Goal: Transaction & Acquisition: Purchase product/service

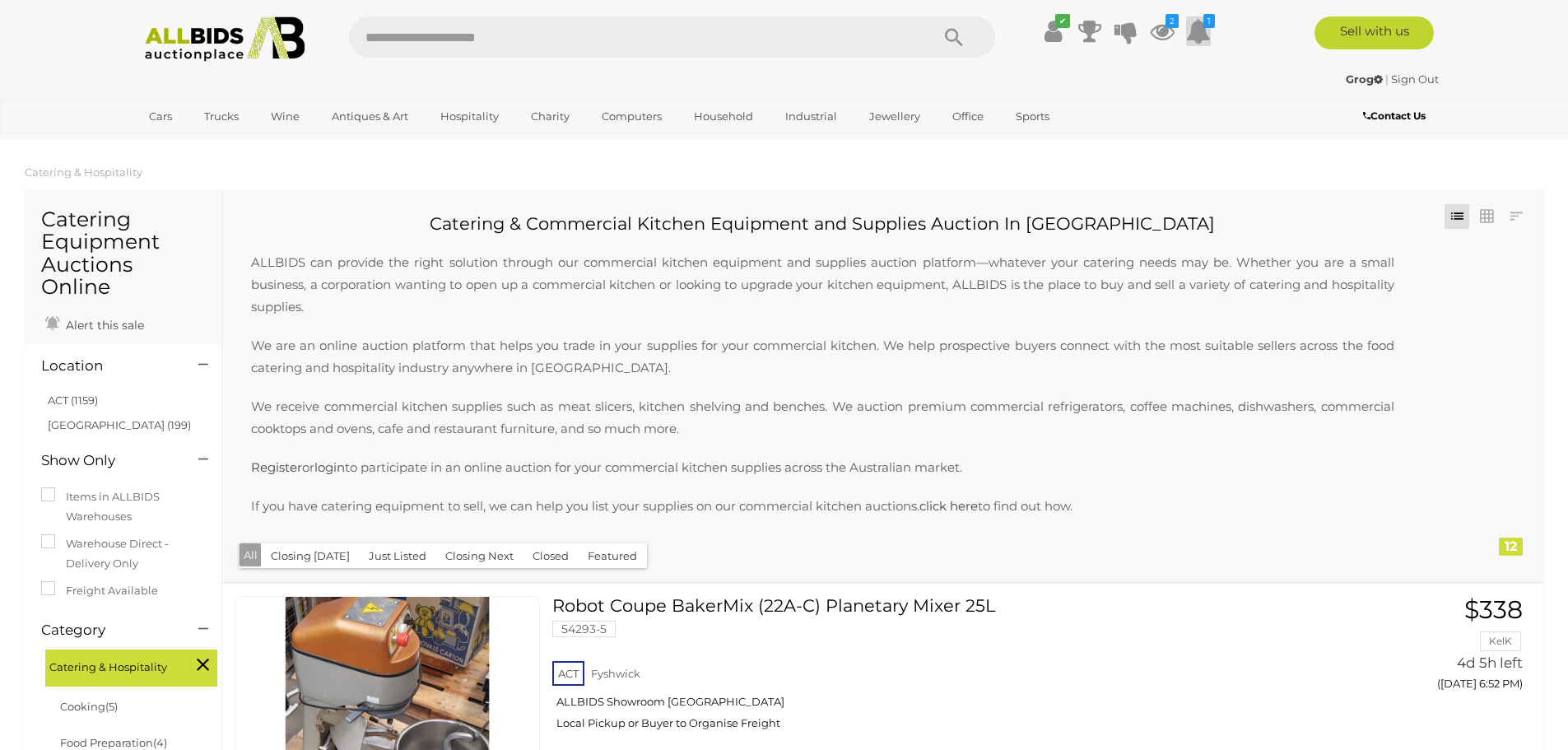
click at [1191, 39] on icon at bounding box center [1198, 30] width 25 height 29
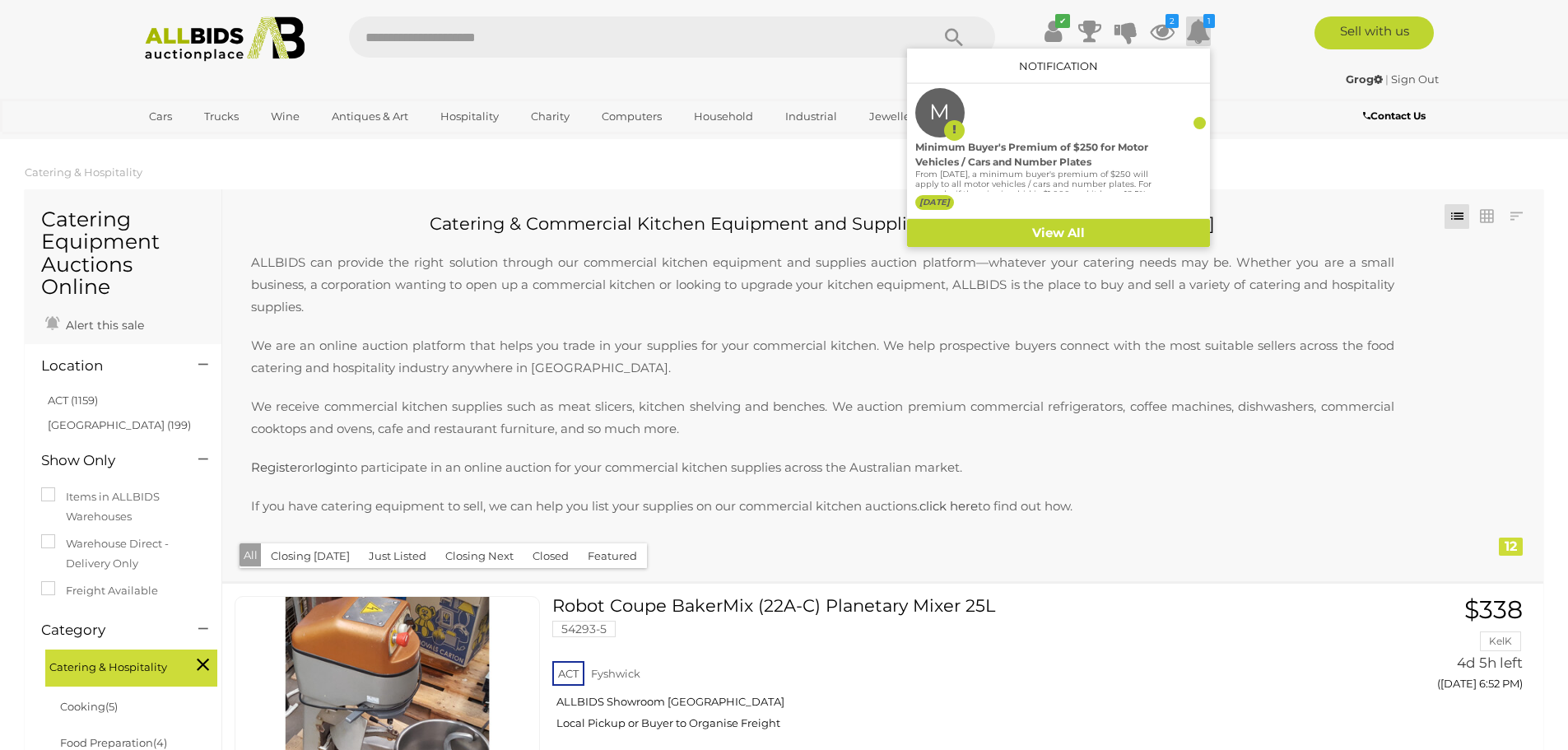
click at [1191, 39] on icon at bounding box center [1198, 30] width 25 height 29
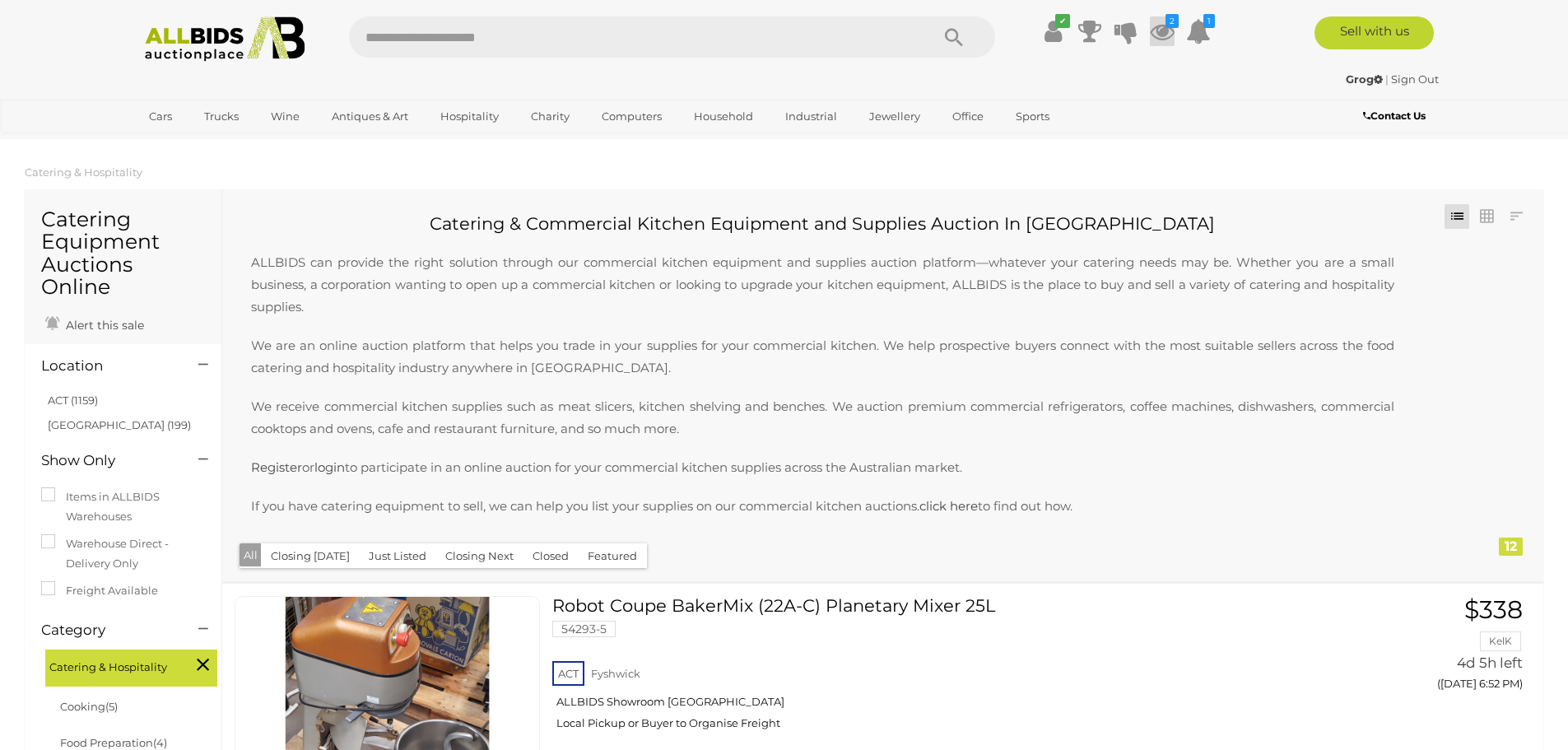
click at [1167, 33] on icon at bounding box center [1163, 30] width 25 height 29
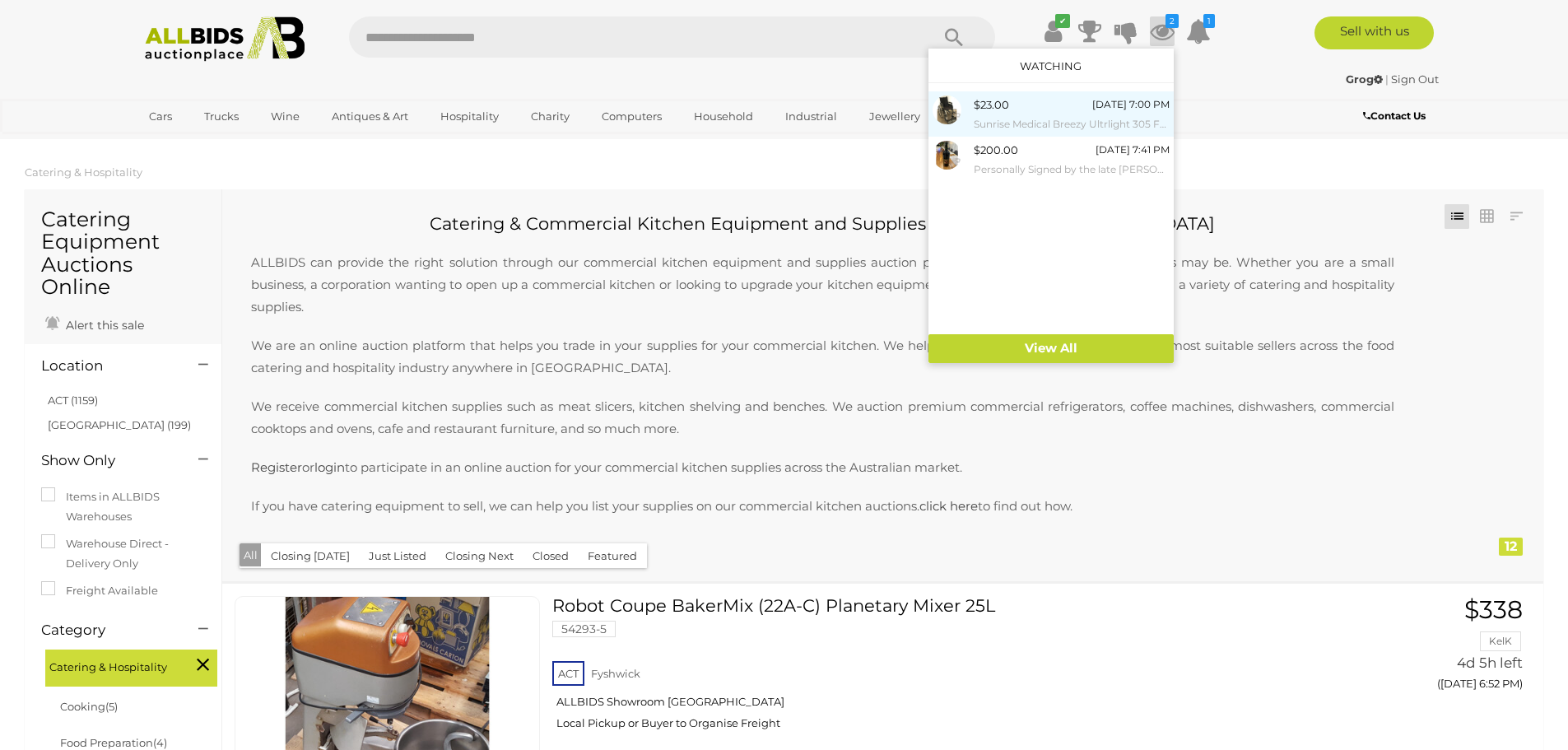
click at [1050, 111] on div "$23.00 Tomorrow 7:00 PM Sunrise Medical Breezy Ultrlight 305 Folding Wheelchair" at bounding box center [1071, 113] width 196 height 37
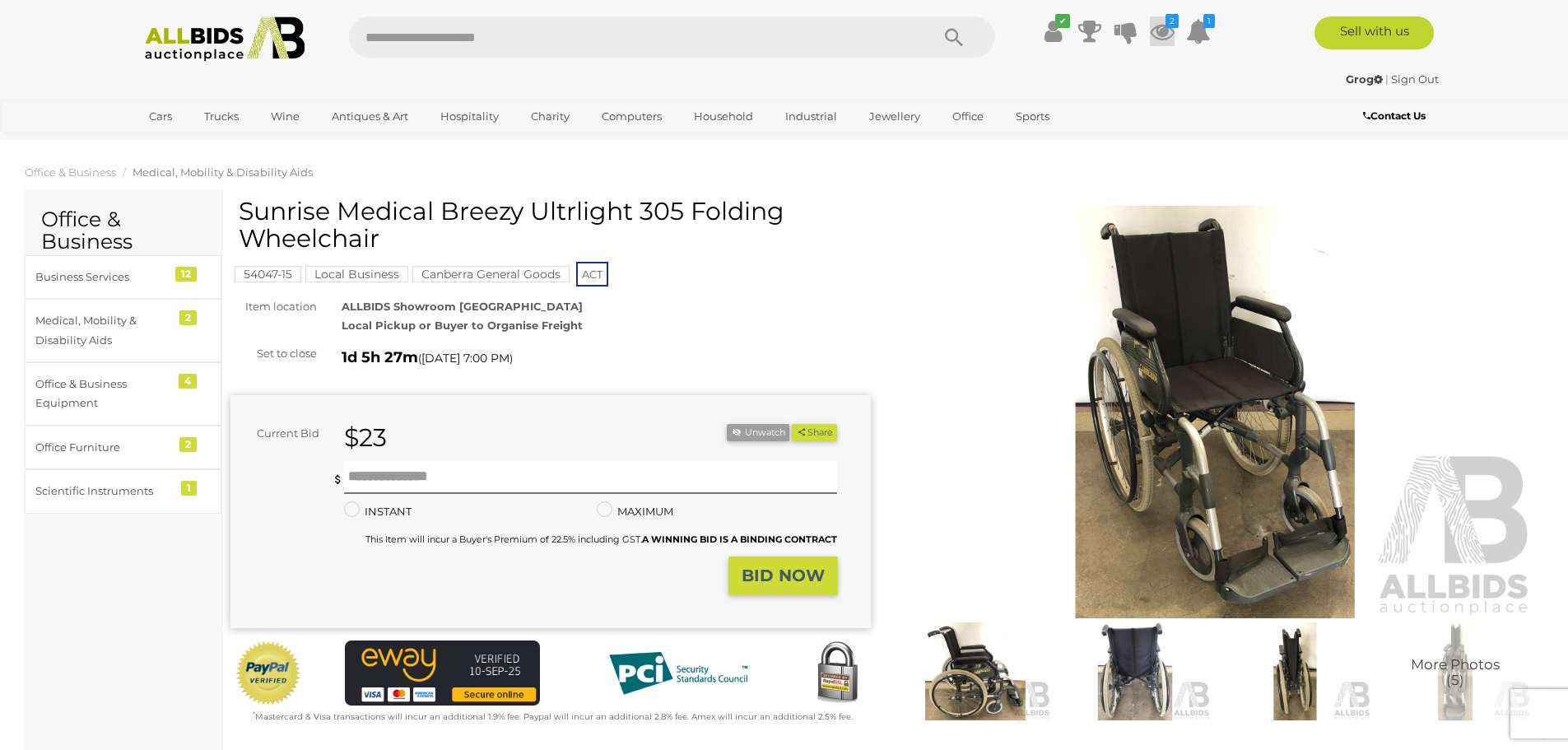
click at [1172, 26] on icon "2" at bounding box center [1172, 21] width 13 height 14
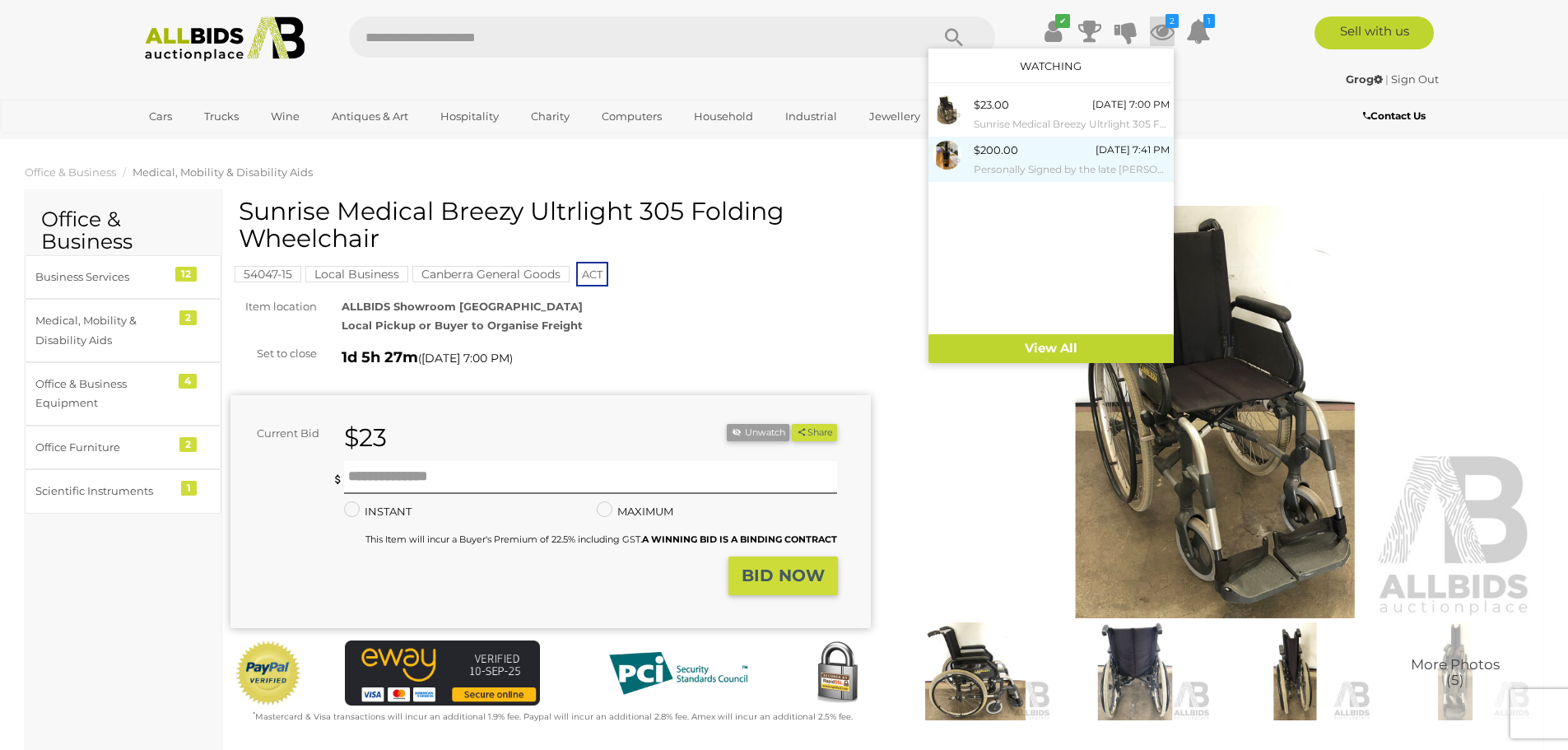
click at [1025, 153] on div "$200.00 Monday 7:41 PM Personally Signed by the late Peter Lehmann double Magnu…" at bounding box center [1071, 159] width 196 height 37
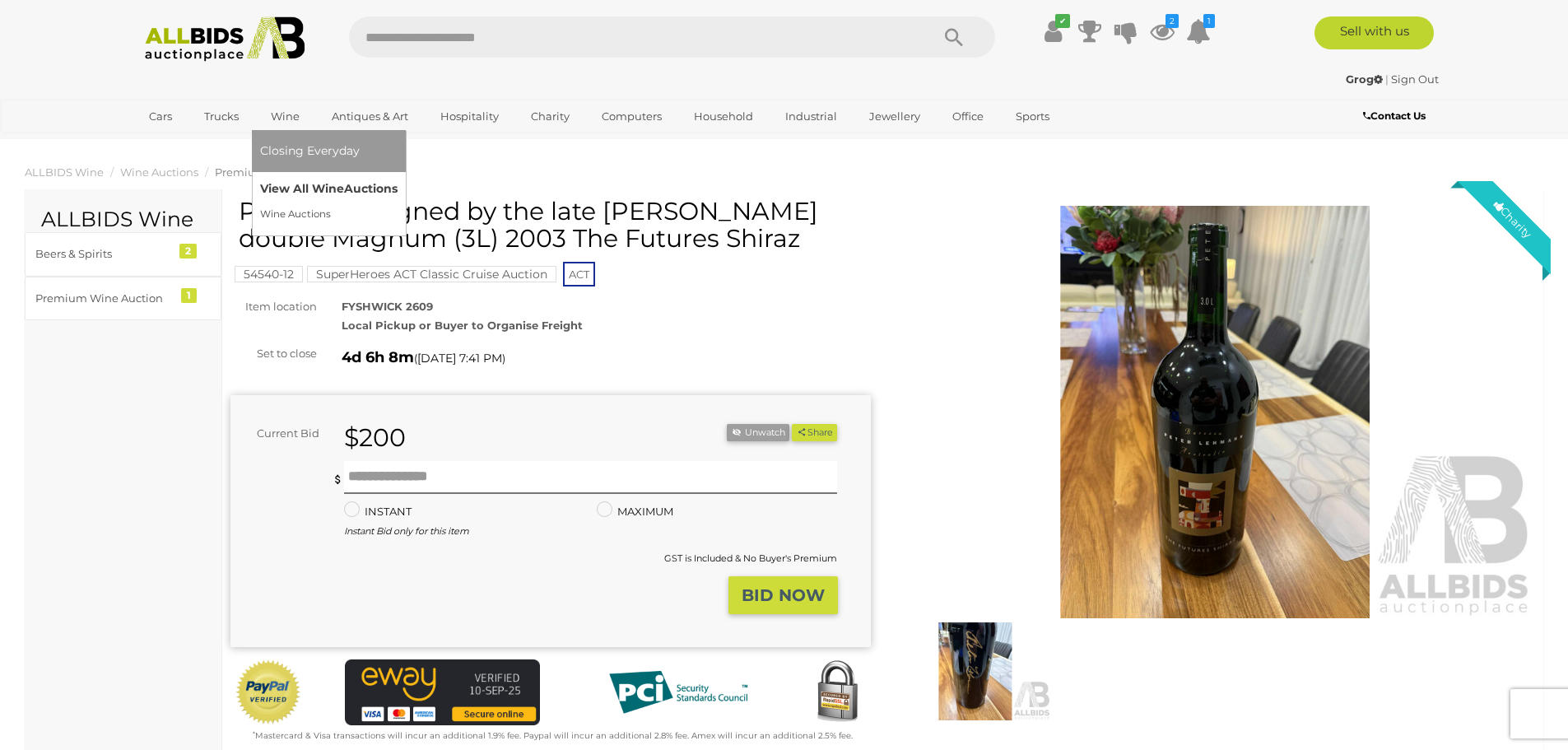
click at [284, 184] on link "View All Wine Auctions" at bounding box center [329, 188] width 138 height 26
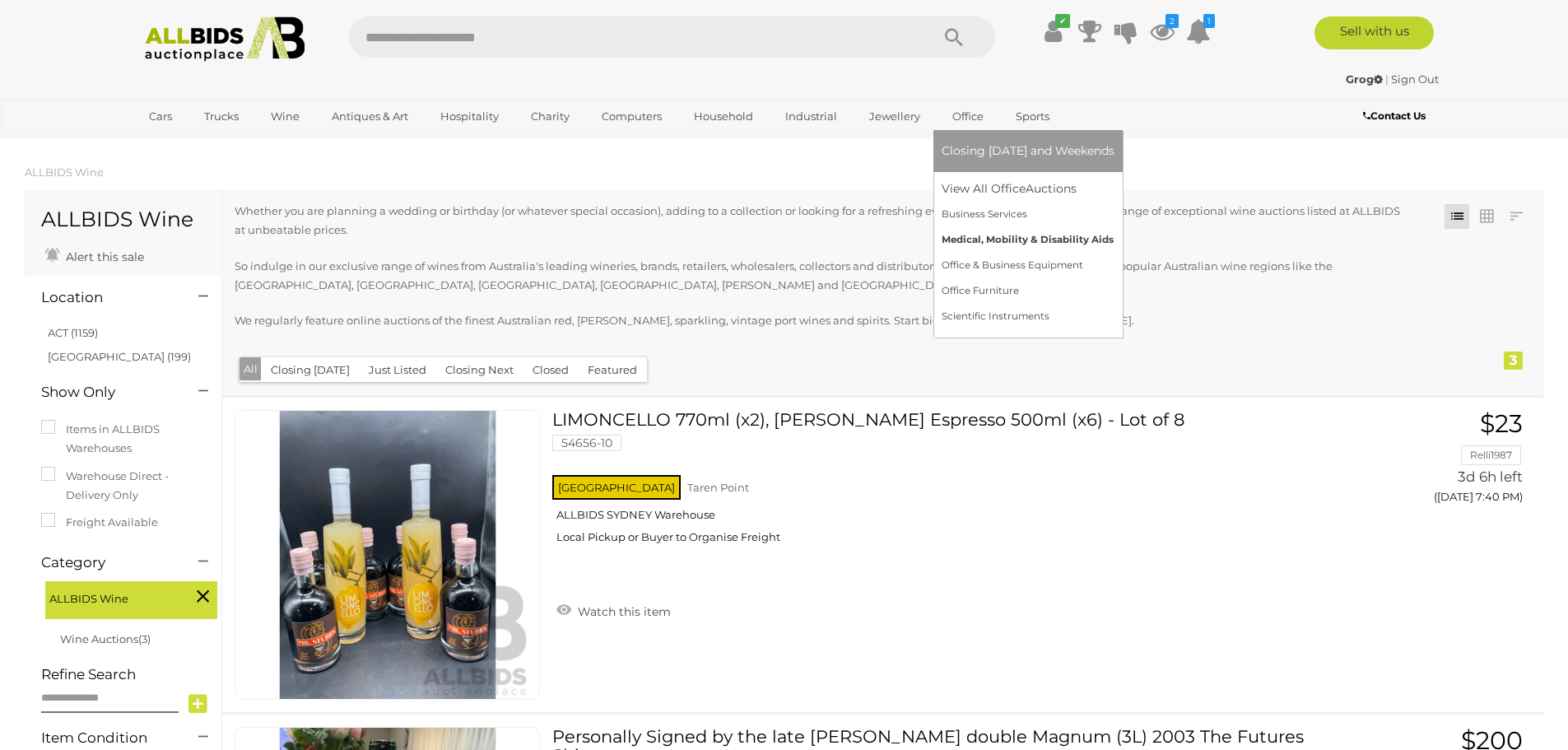
click at [973, 242] on link "Medical, Mobility & Disability Aids" at bounding box center [1029, 239] width 173 height 26
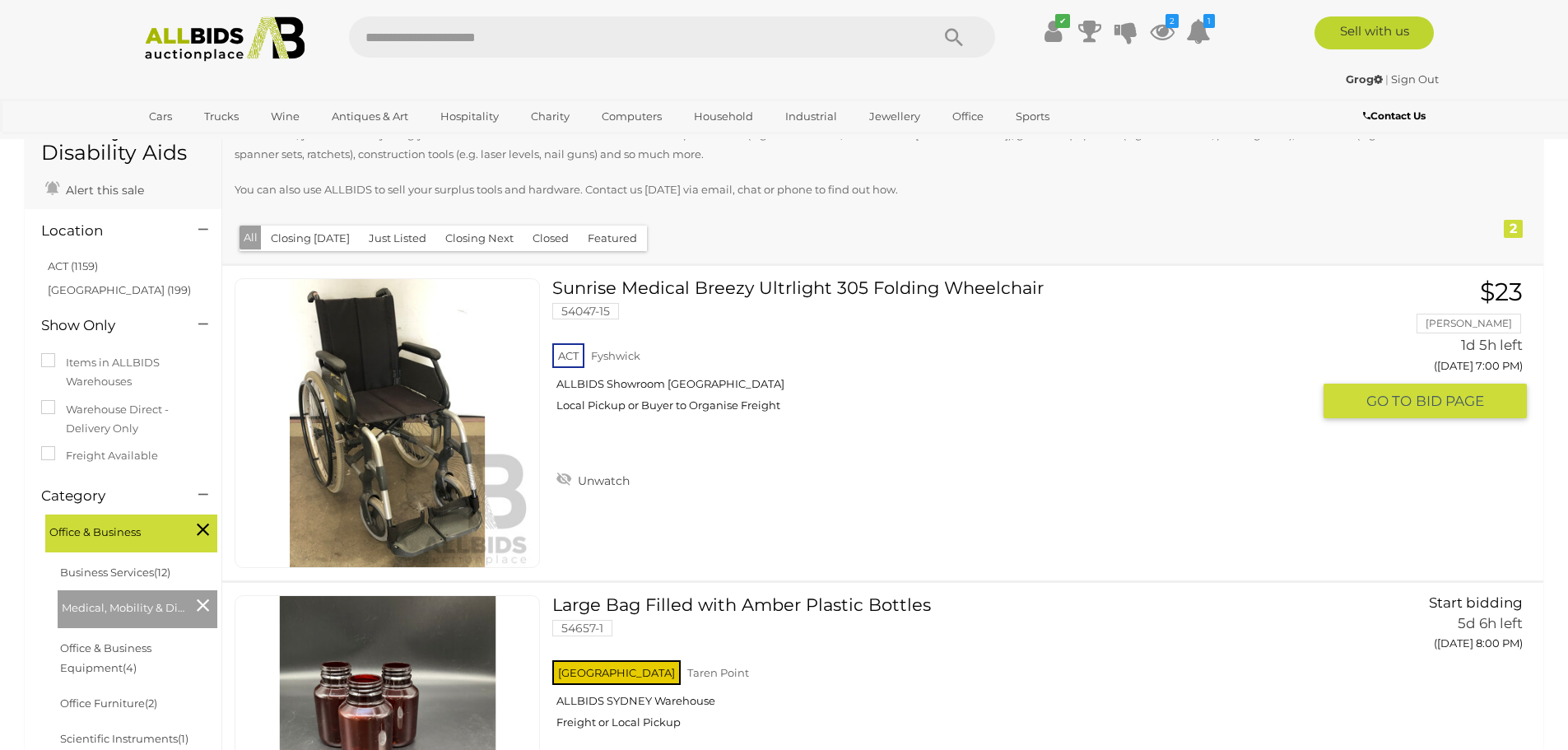
scroll to position [82, 0]
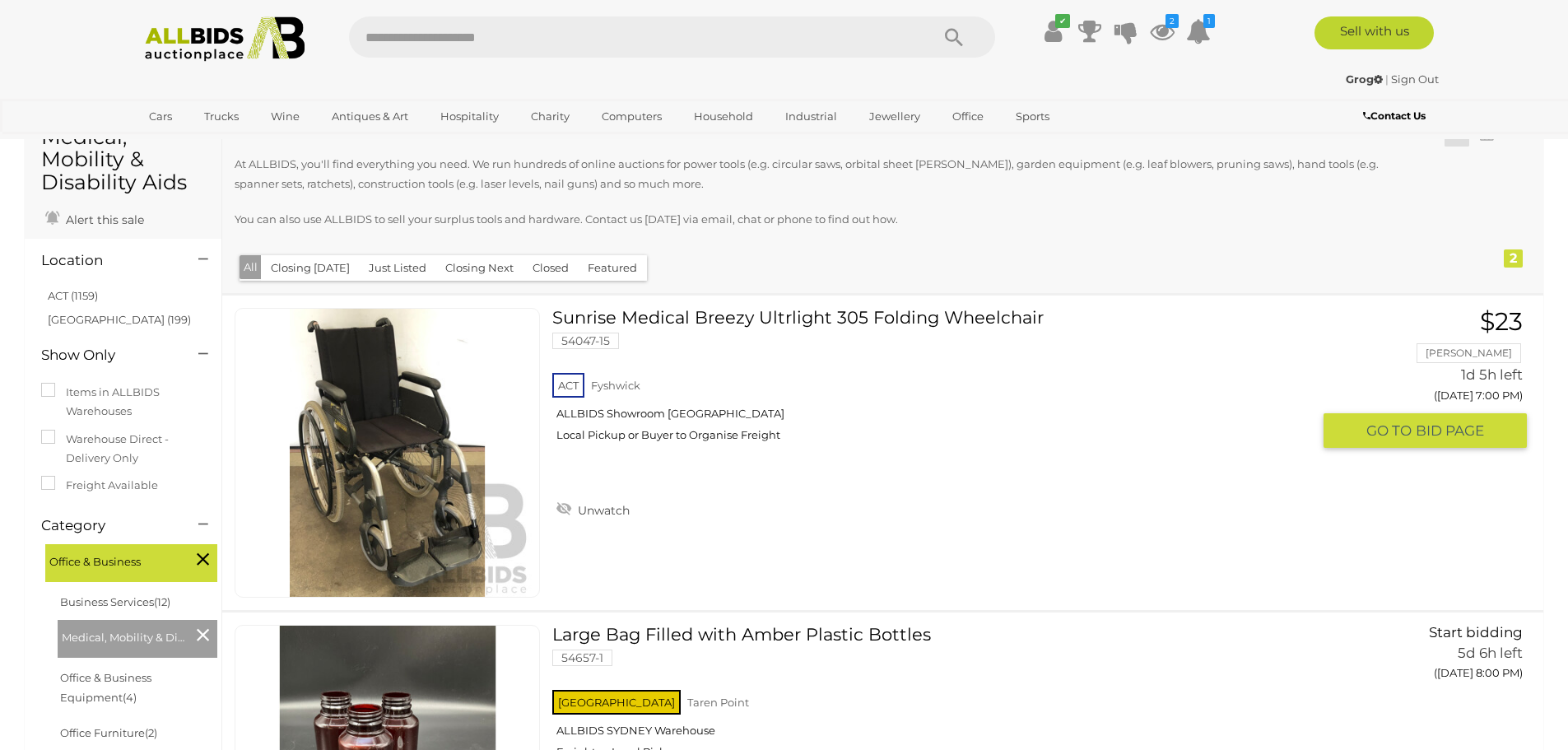
click at [816, 325] on link "Sunrise Medical Breezy Ultrlight 305 Folding Wheelchair 54047-15 ACT Fyshwick" at bounding box center [937, 381] width 746 height 146
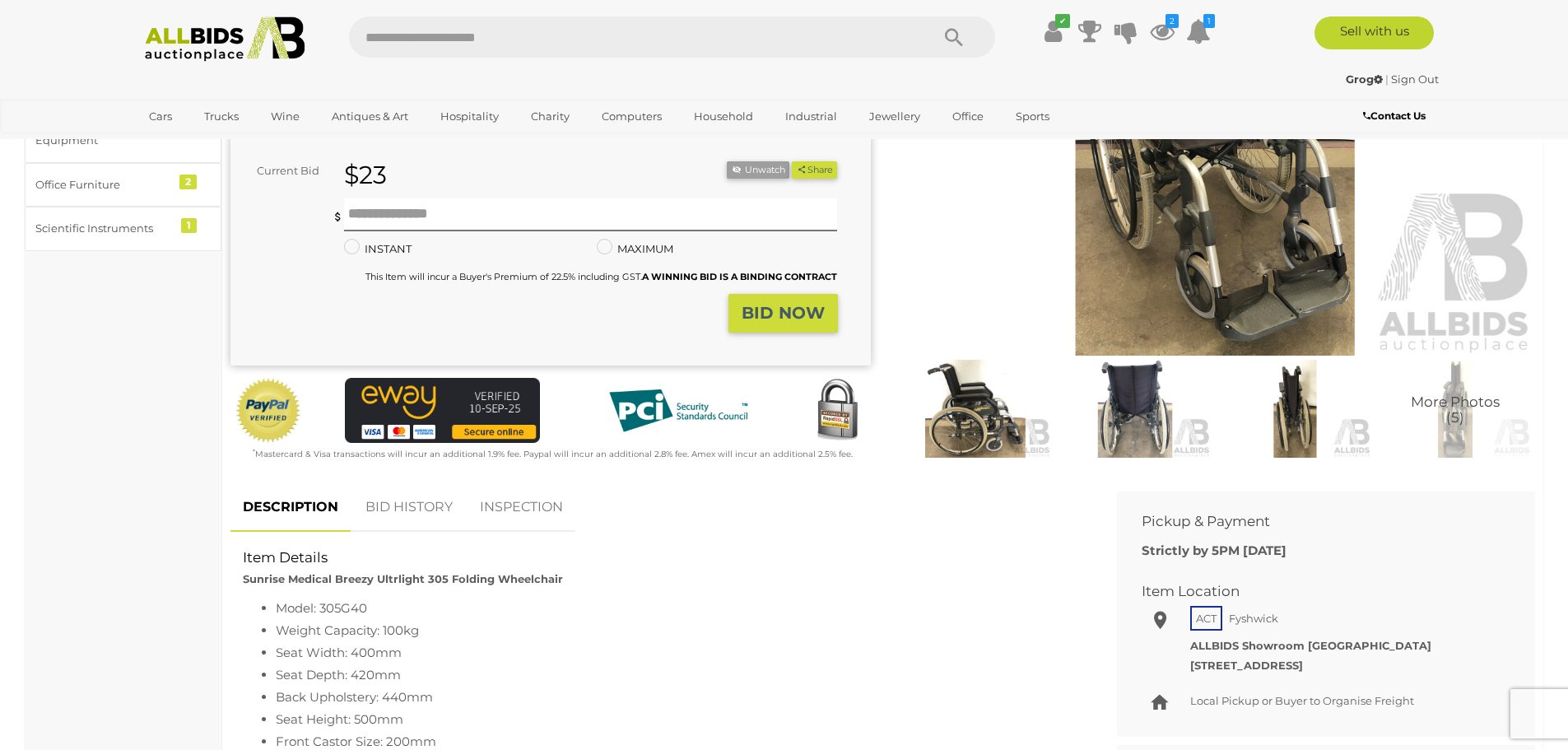
scroll to position [329, 0]
